Goal: Navigation & Orientation: Find specific page/section

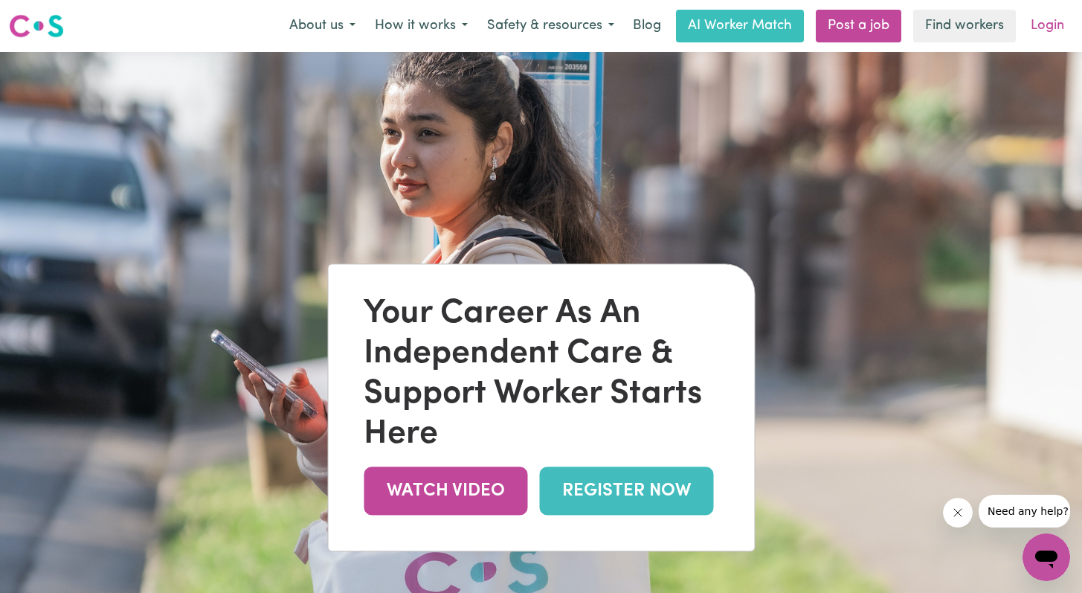
click at [1048, 22] on link "Login" at bounding box center [1047, 26] width 51 height 33
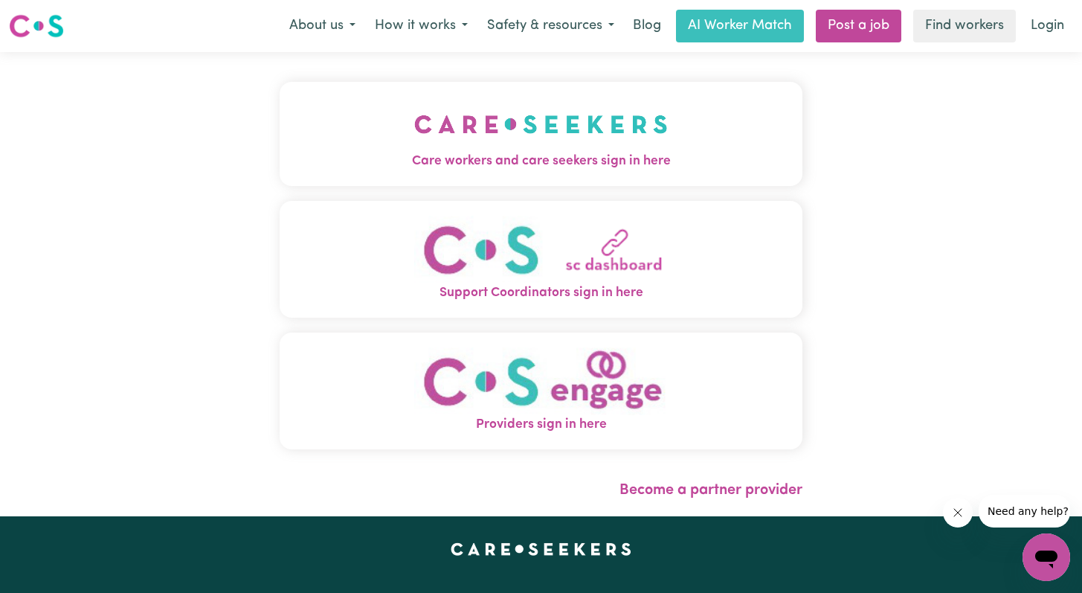
click at [610, 145] on img "Care workers and care seekers sign in here" at bounding box center [541, 124] width 254 height 55
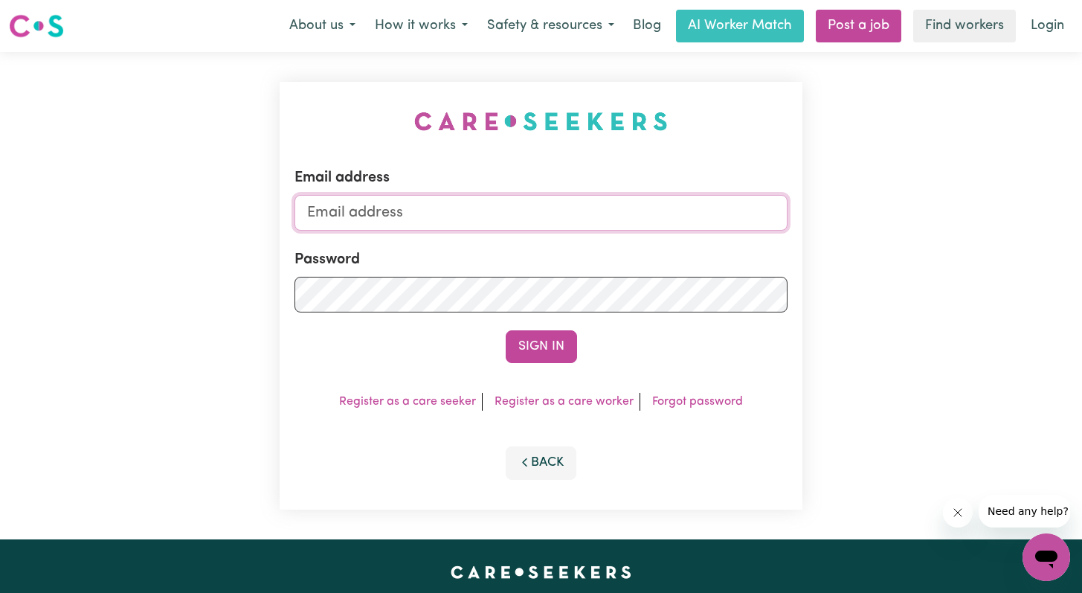
type input "[EMAIL_ADDRESS][DOMAIN_NAME]"
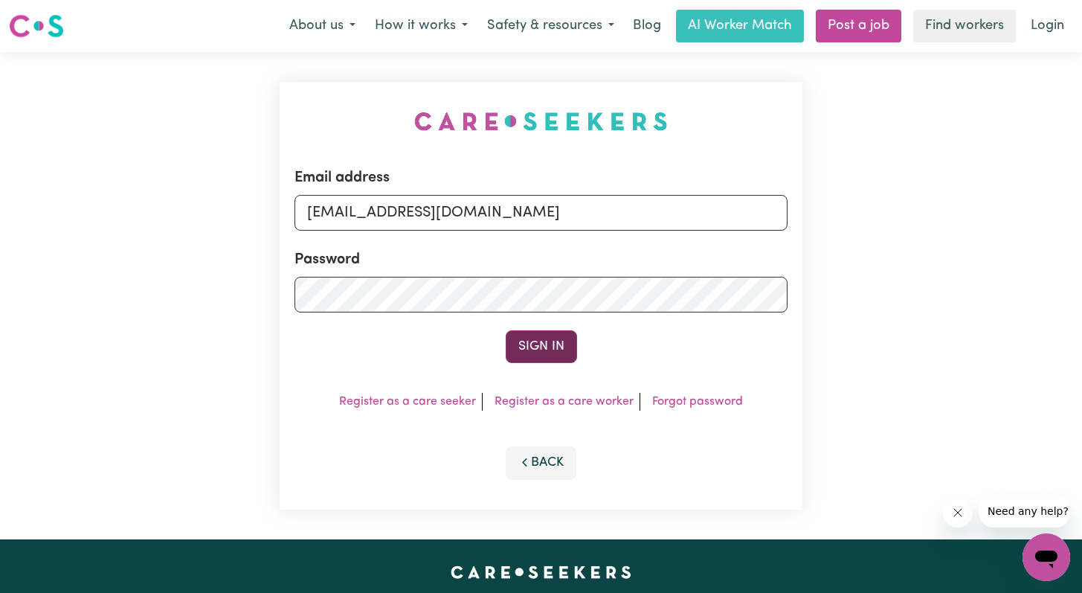
click at [533, 350] on button "Sign In" at bounding box center [541, 346] width 71 height 33
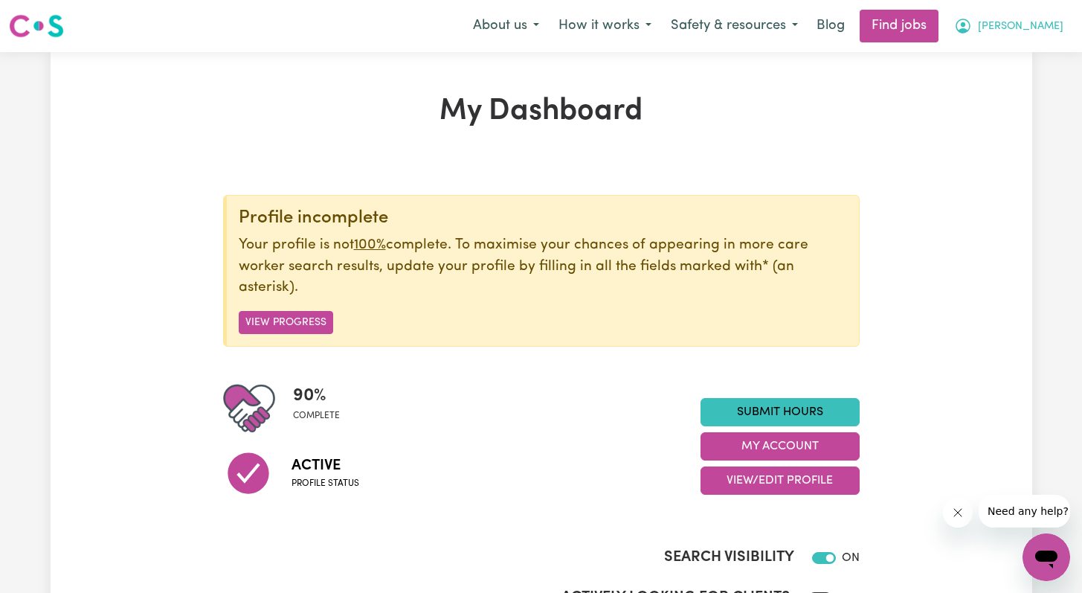
click at [1041, 28] on span "[PERSON_NAME]" at bounding box center [1021, 27] width 86 height 16
click at [378, 109] on h1 "My Dashboard" at bounding box center [541, 112] width 637 height 36
click at [51, 26] on img at bounding box center [36, 26] width 55 height 27
